Goal: Task Accomplishment & Management: Manage account settings

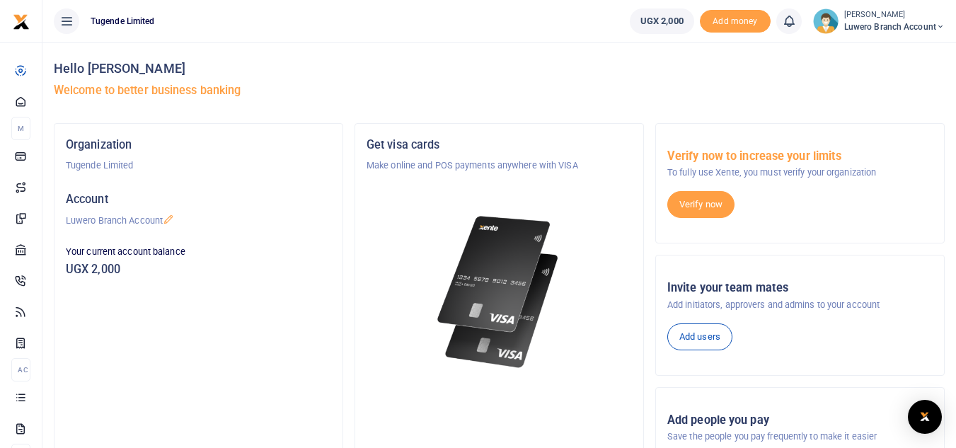
click at [906, 28] on span "Luwero Branch Account" at bounding box center [895, 27] width 101 height 13
click at [876, 47] on link "My profile" at bounding box center [891, 52] width 112 height 20
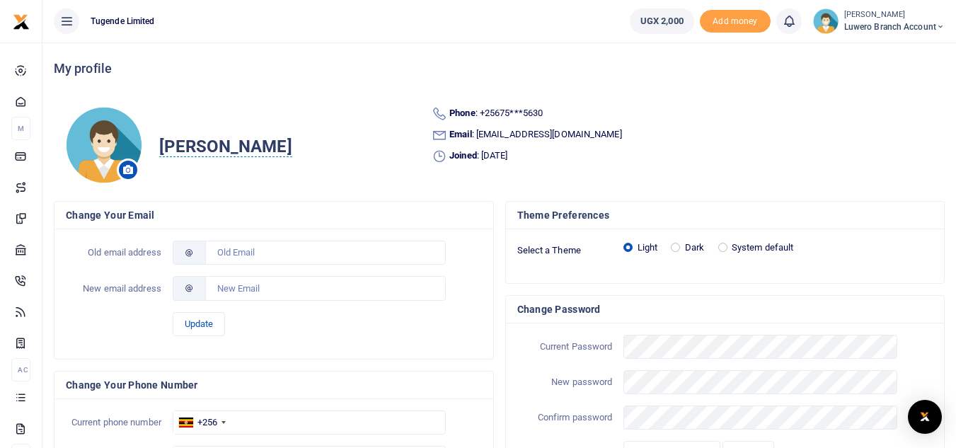
click at [873, 28] on span "Luwero Branch Account" at bounding box center [895, 27] width 101 height 13
click at [873, 101] on link "Logout" at bounding box center [891, 103] width 112 height 20
